Goal: Transaction & Acquisition: Obtain resource

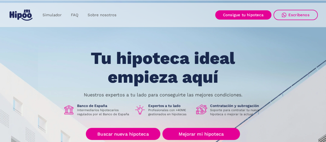
scroll to position [11, 0]
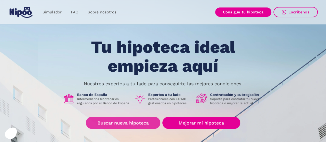
click at [139, 126] on link "Buscar nueva hipoteca" at bounding box center [123, 123] width 74 height 12
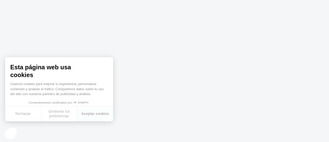
click at [79, 137] on body at bounding box center [164, 71] width 329 height 142
click at [86, 112] on button "Aceptar cookies" at bounding box center [95, 113] width 36 height 15
